Goal: Check status: Check status

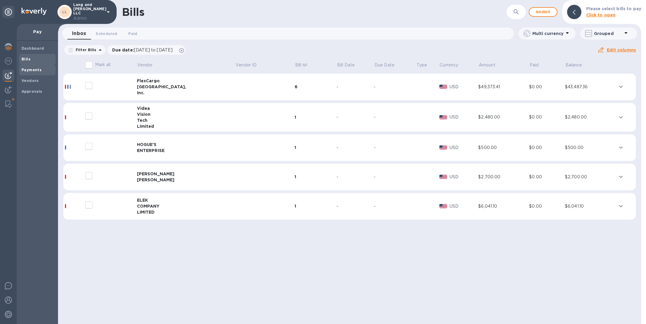
click at [29, 69] on b "Payments" at bounding box center [32, 70] width 20 height 4
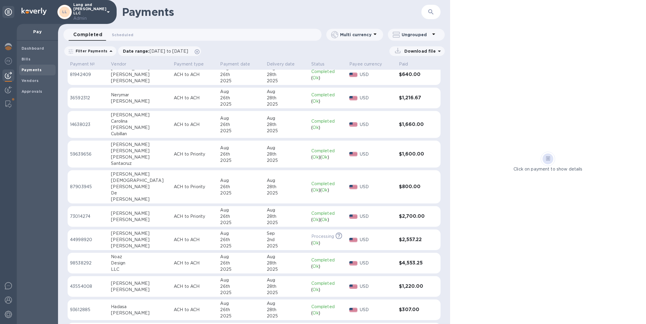
scroll to position [77, 0]
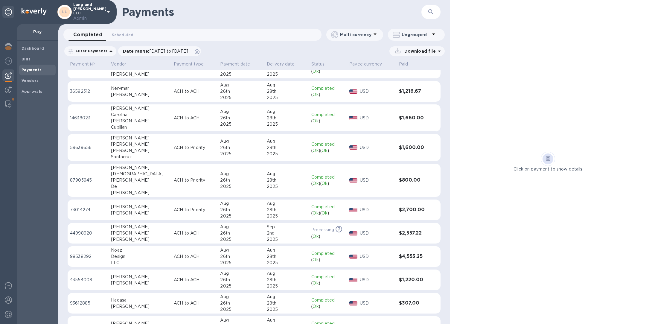
click at [123, 256] on div "Design" at bounding box center [140, 256] width 58 height 6
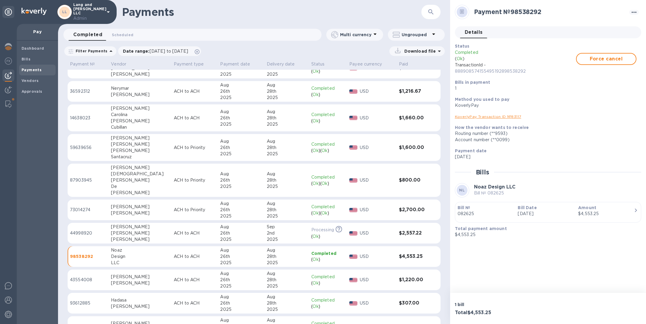
click at [125, 236] on div "[PERSON_NAME]" at bounding box center [140, 239] width 58 height 6
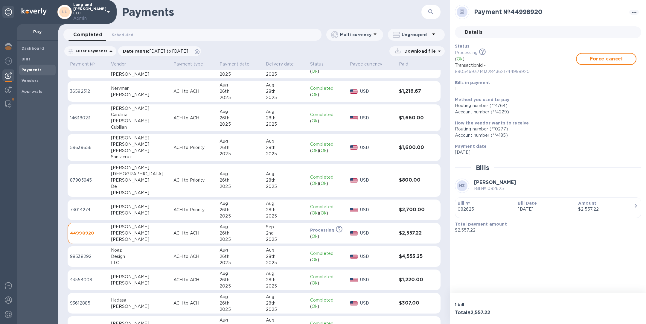
click at [125, 250] on div "Noaz" at bounding box center [140, 250] width 58 height 6
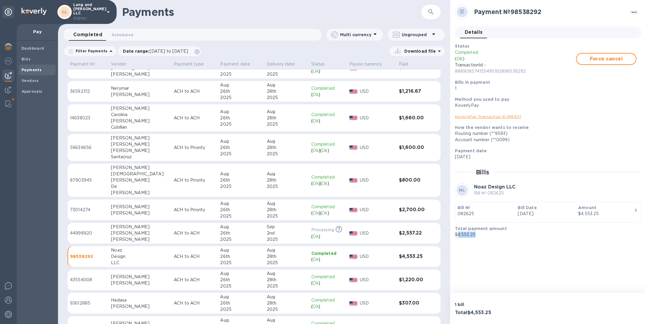
drag, startPoint x: 478, startPoint y: 233, endPoint x: 457, endPoint y: 233, distance: 20.3
click at [457, 233] on p "$4,553.25" at bounding box center [545, 234] width 181 height 6
copy p "4,553.25"
